Goal: Information Seeking & Learning: Find specific fact

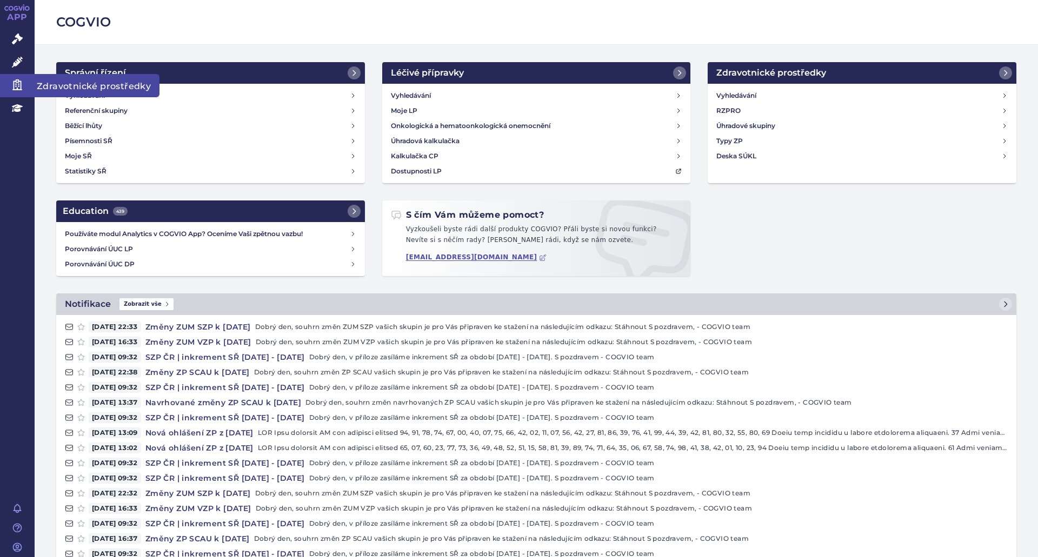
click at [17, 84] on icon at bounding box center [17, 84] width 11 height 11
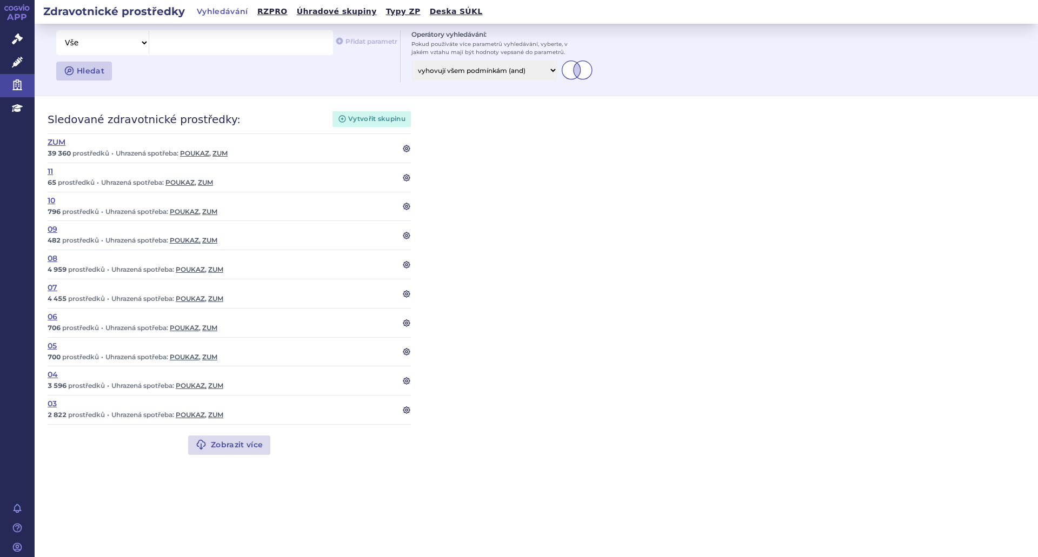
click at [229, 10] on link "Vyhledávání" at bounding box center [223, 11] width 58 height 15
click at [229, 52] on div at bounding box center [240, 43] width 183 height 24
paste span
